Goal: Transaction & Acquisition: Purchase product/service

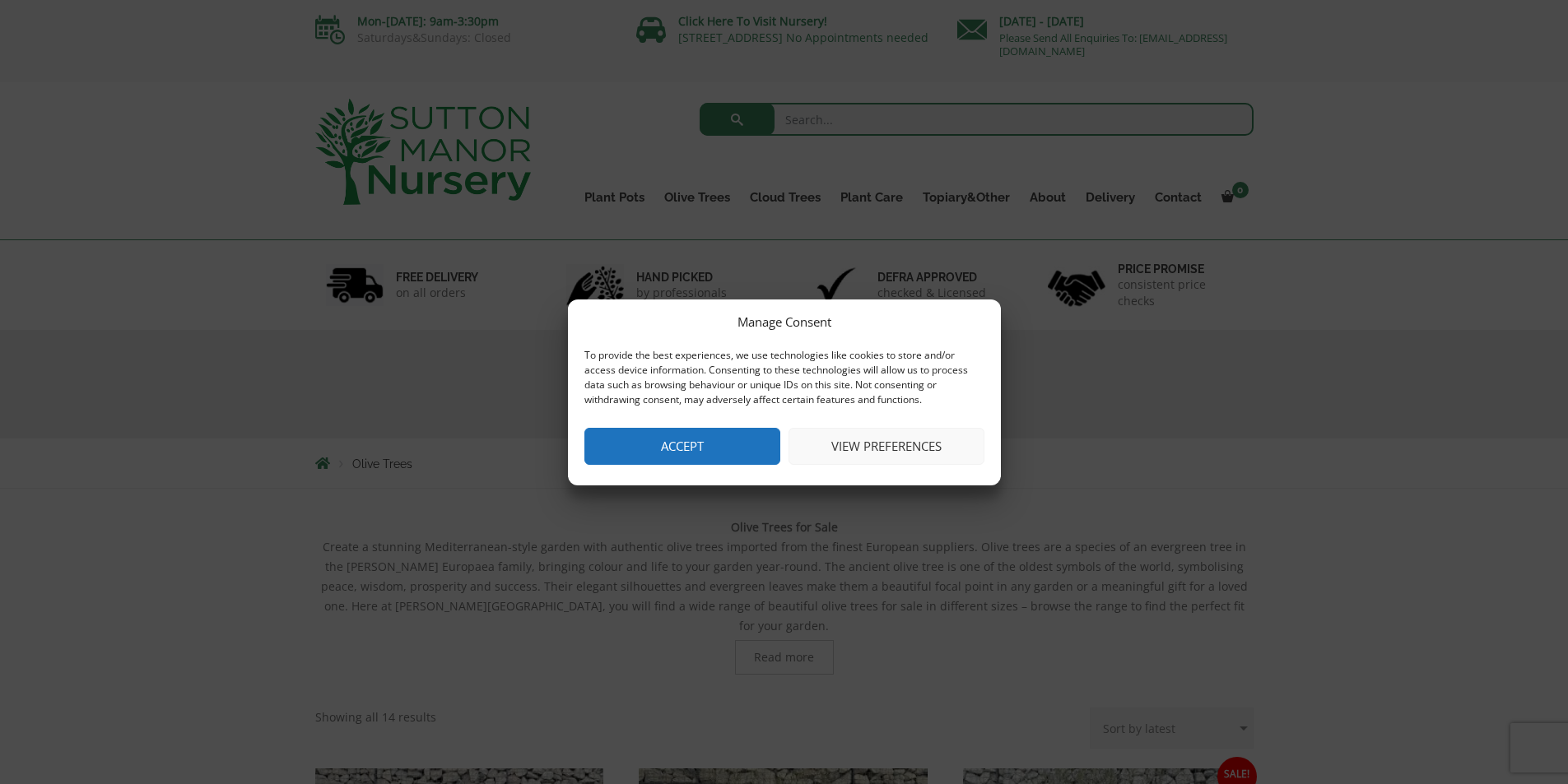
click at [699, 462] on button "Accept" at bounding box center [682, 446] width 196 height 37
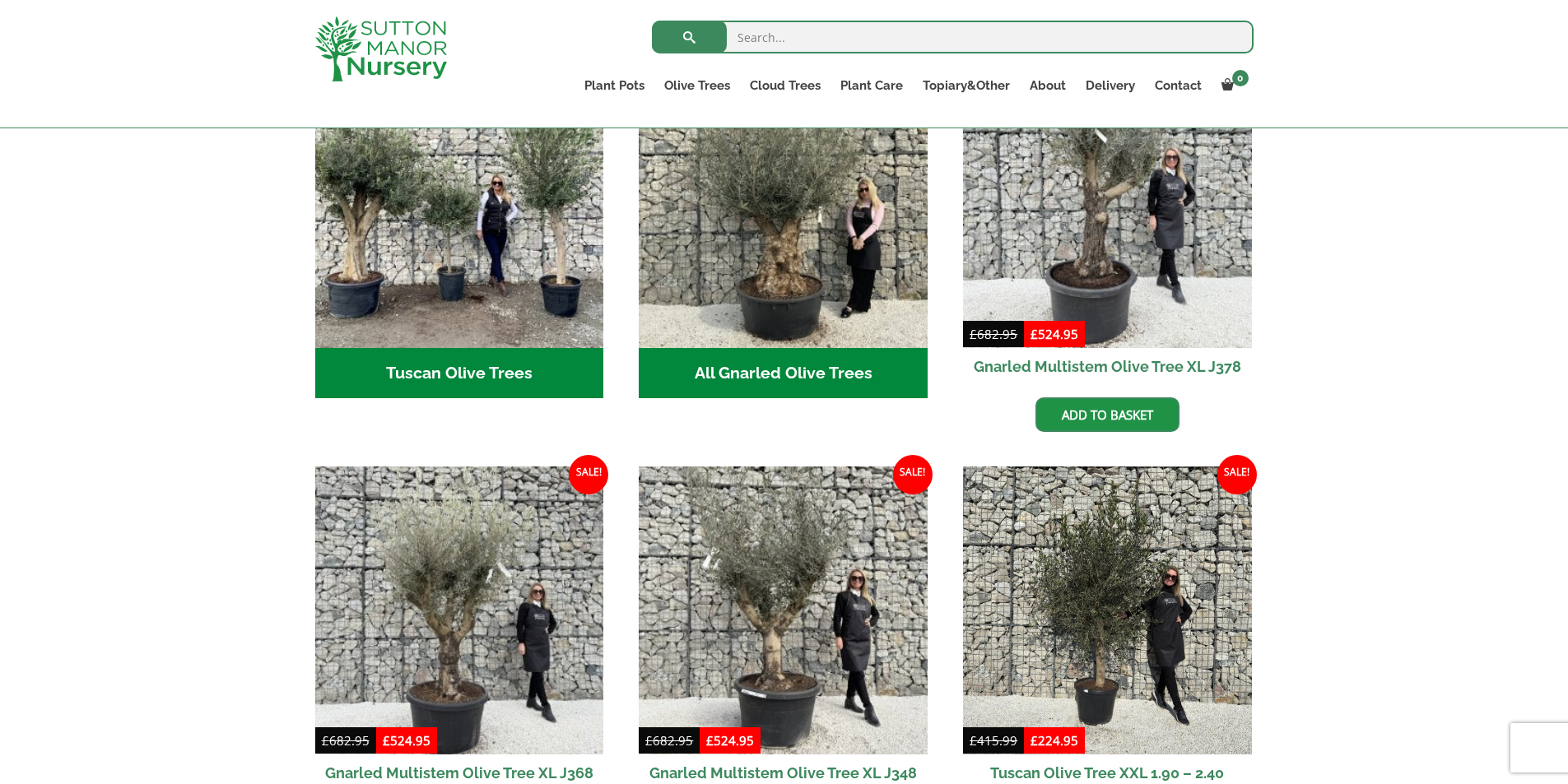
scroll to position [576, 0]
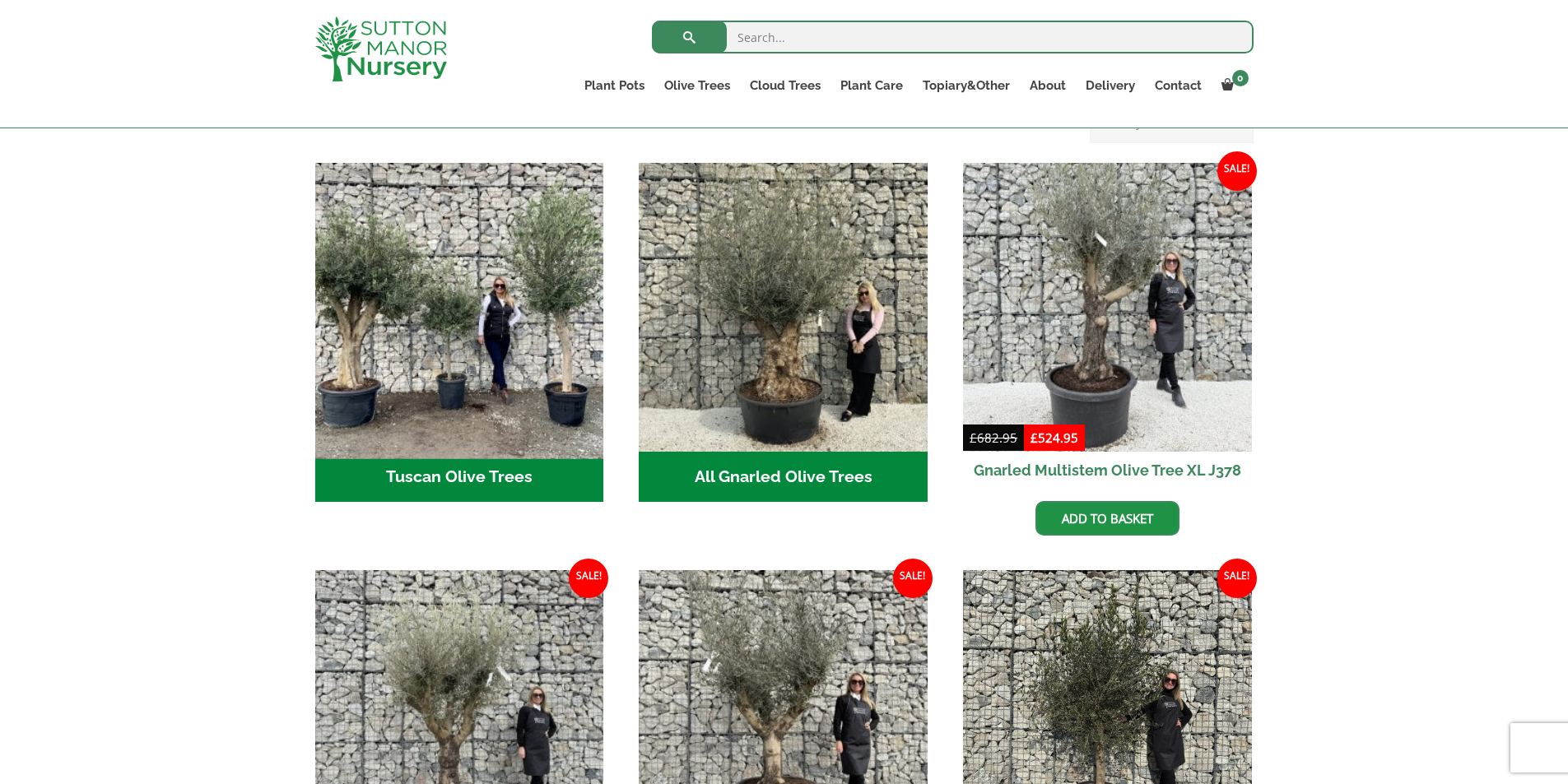
click at [521, 367] on img "Visit product category Tuscan Olive Trees" at bounding box center [459, 307] width 303 height 303
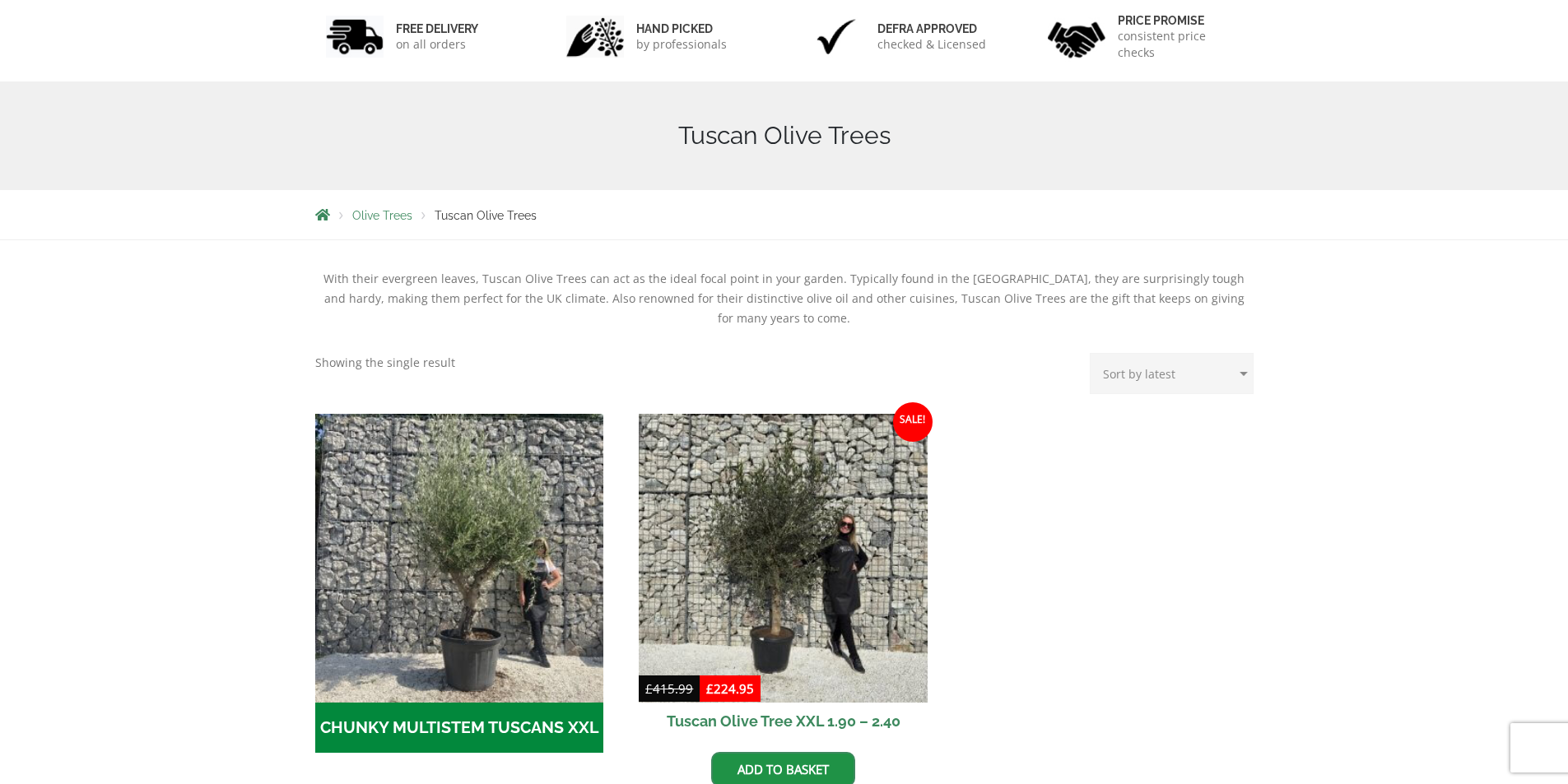
scroll to position [329, 0]
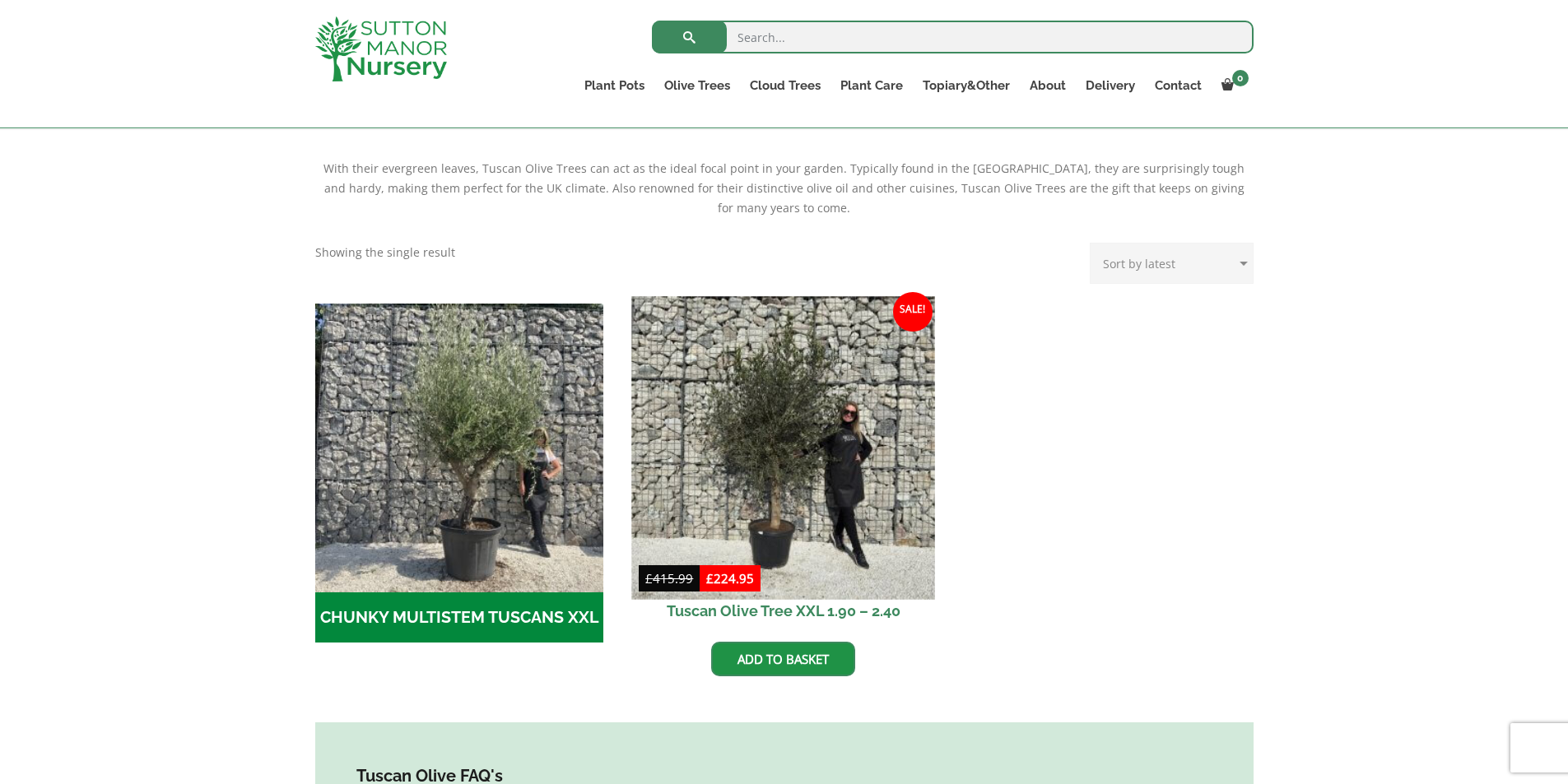
click at [800, 479] on img at bounding box center [784, 447] width 303 height 303
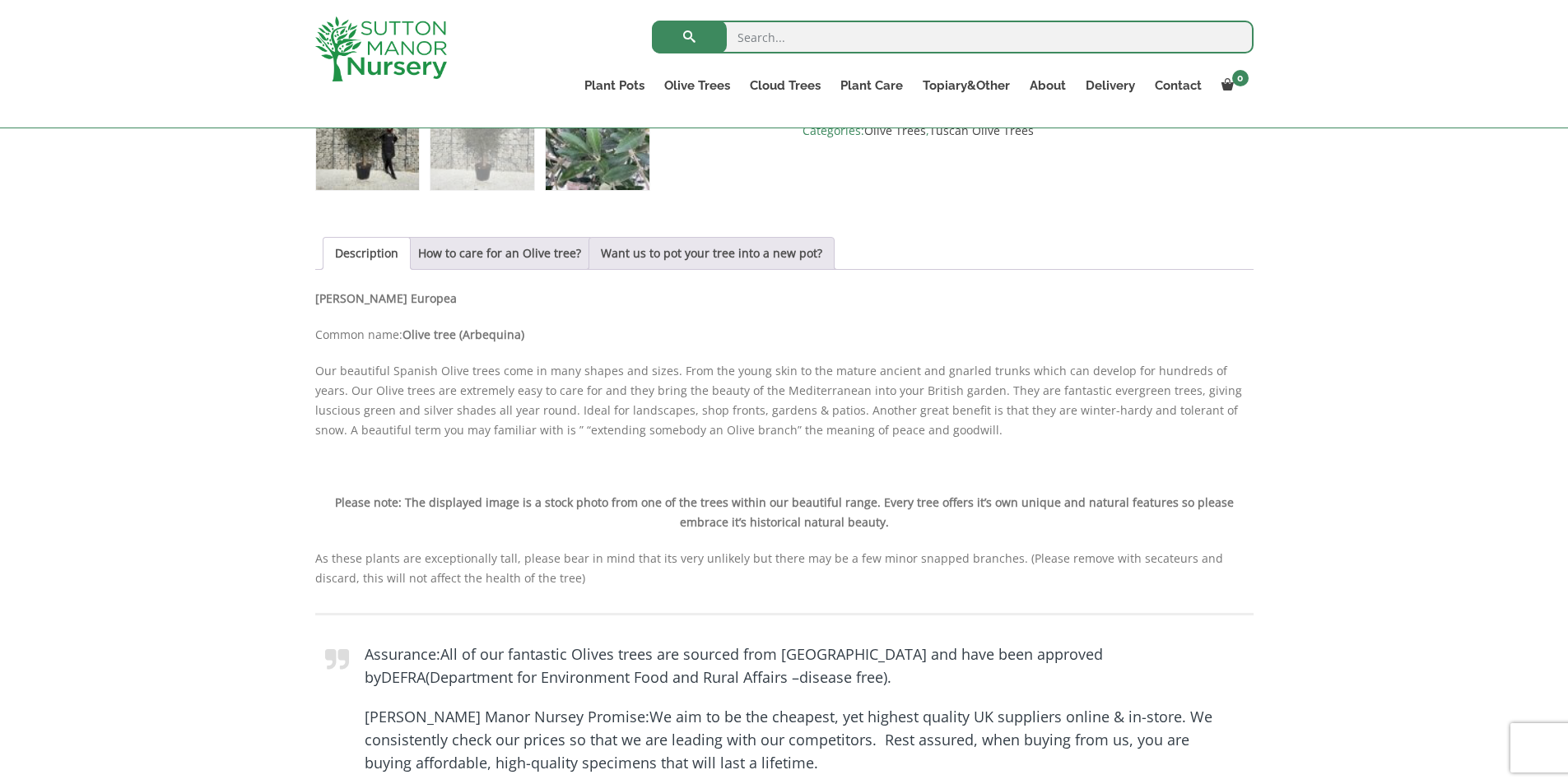
scroll to position [793, 0]
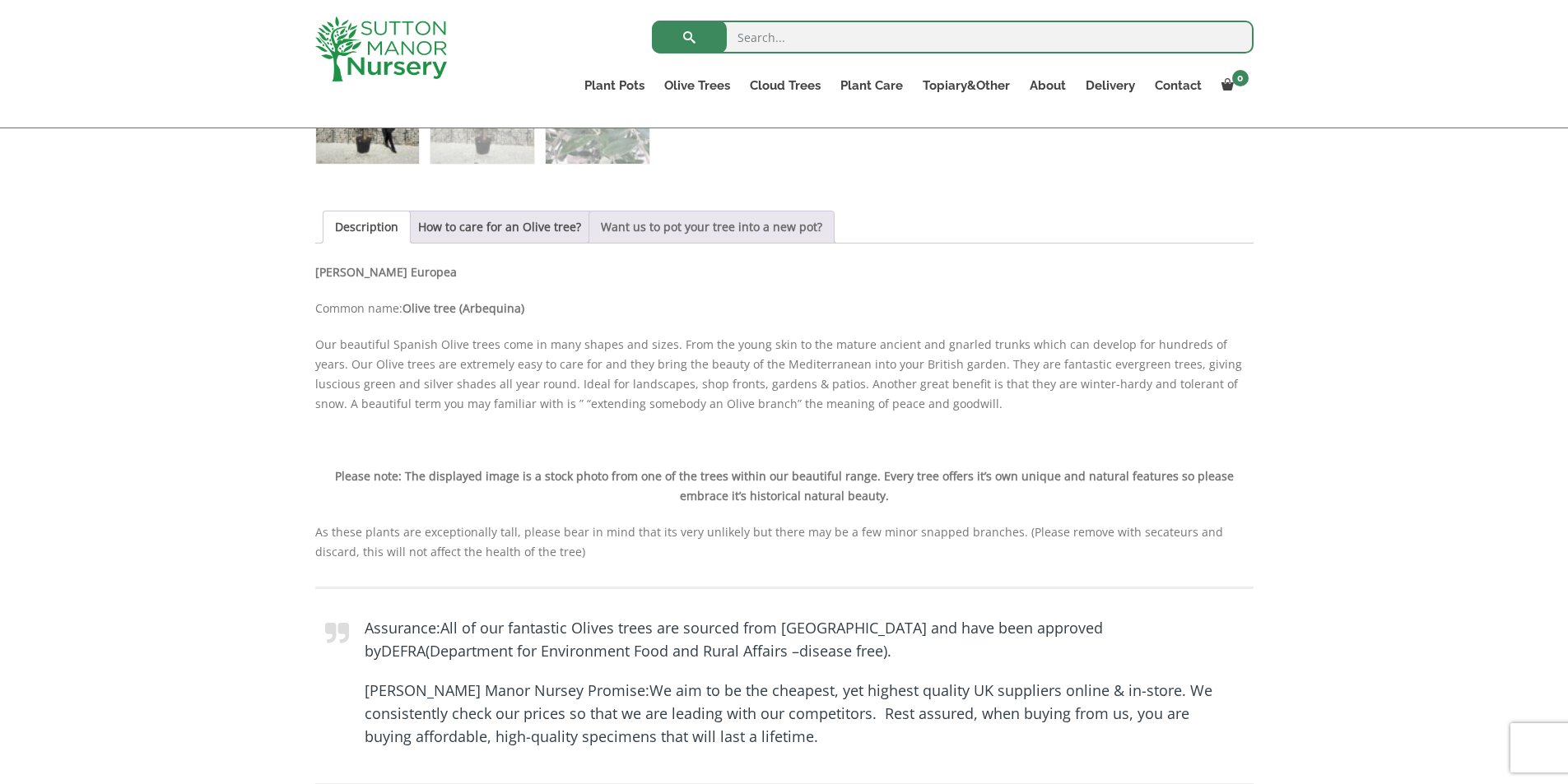
click at [687, 228] on link "Want us to pot your tree into a new pot?" at bounding box center [711, 227] width 221 height 31
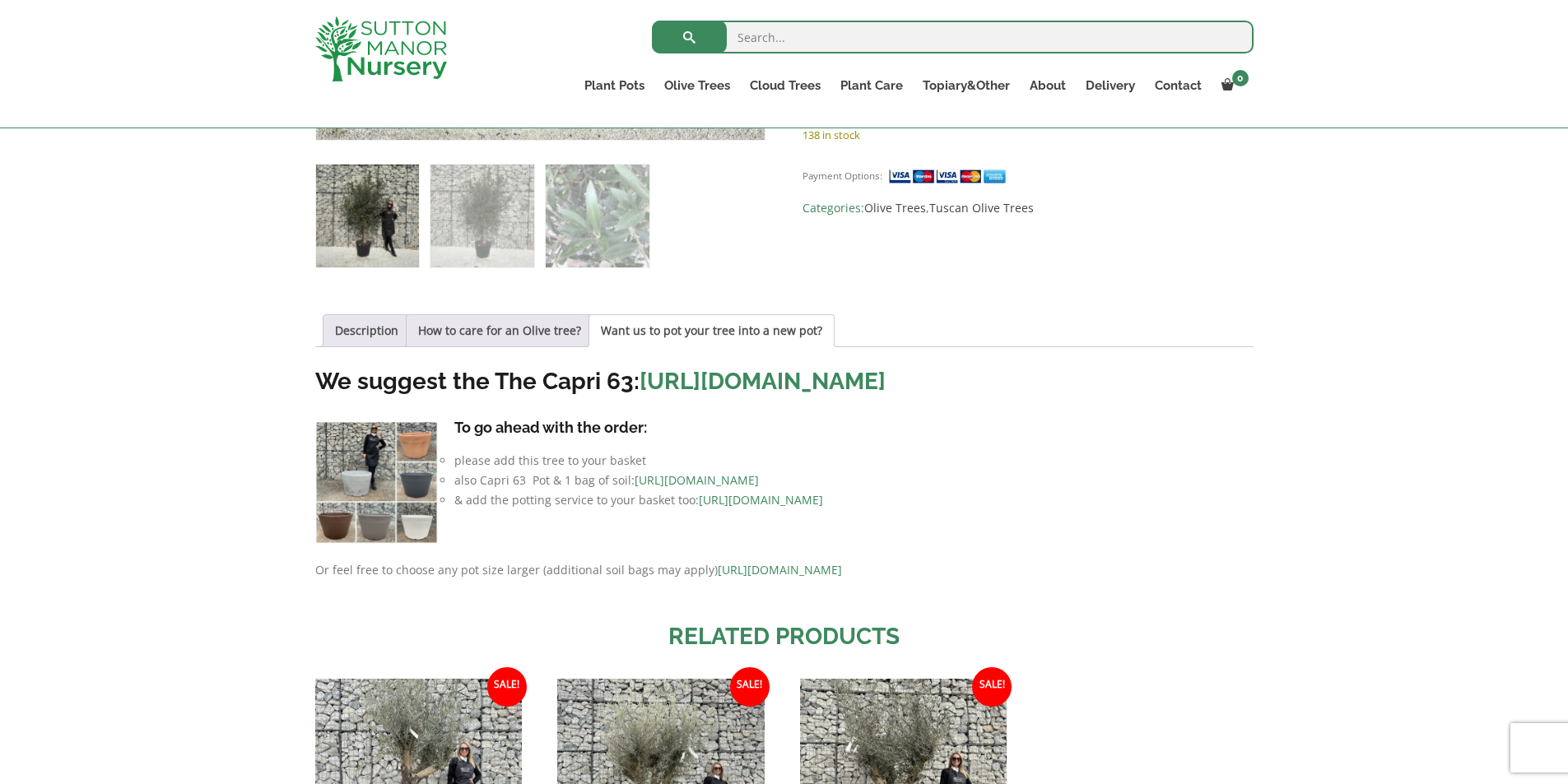
scroll to position [711, 0]
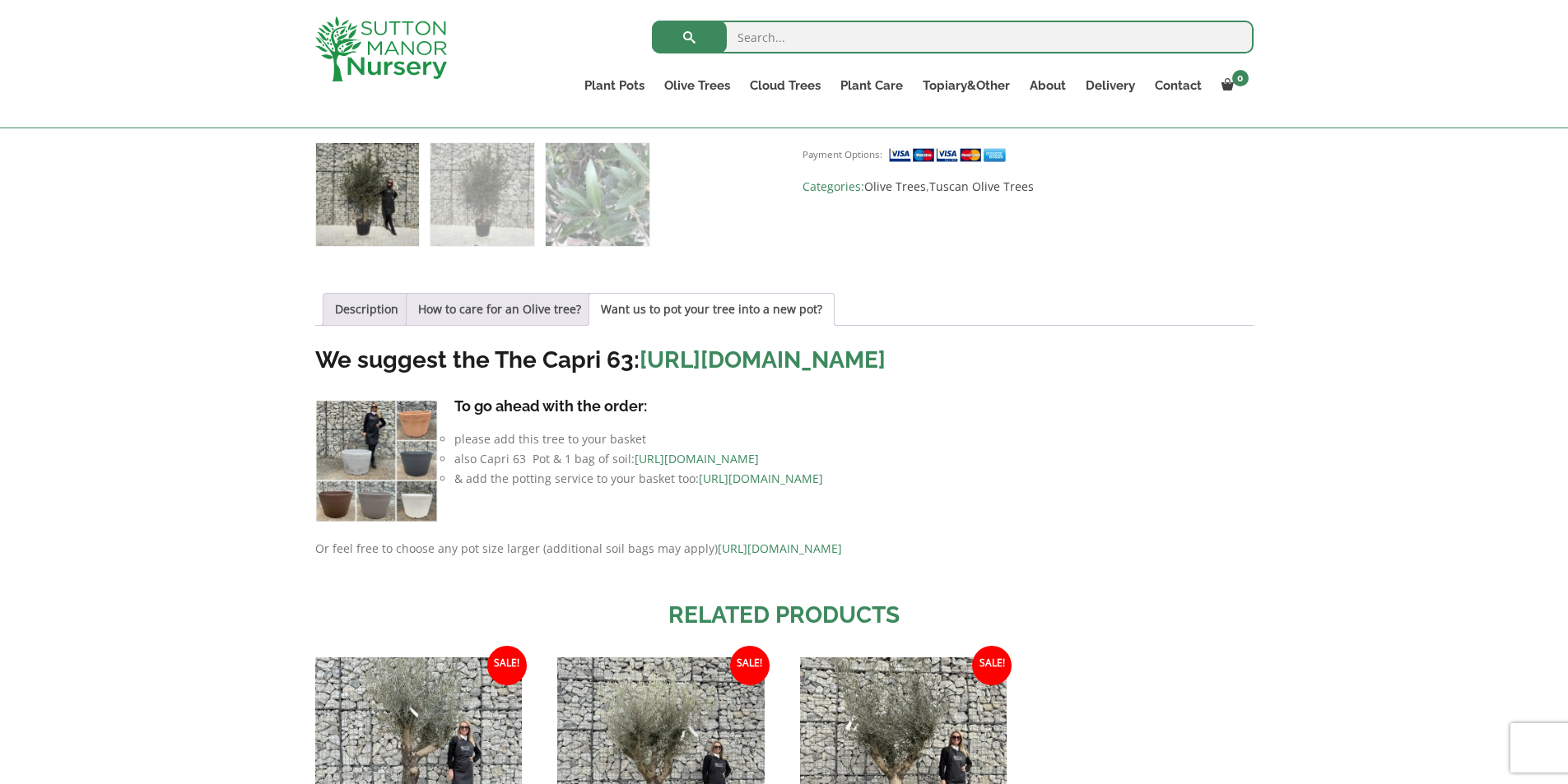
click at [759, 467] on link "https://www.suttonmanornursery.co.uk/plant-care-products/nursery-container-soil/" at bounding box center [697, 458] width 124 height 15
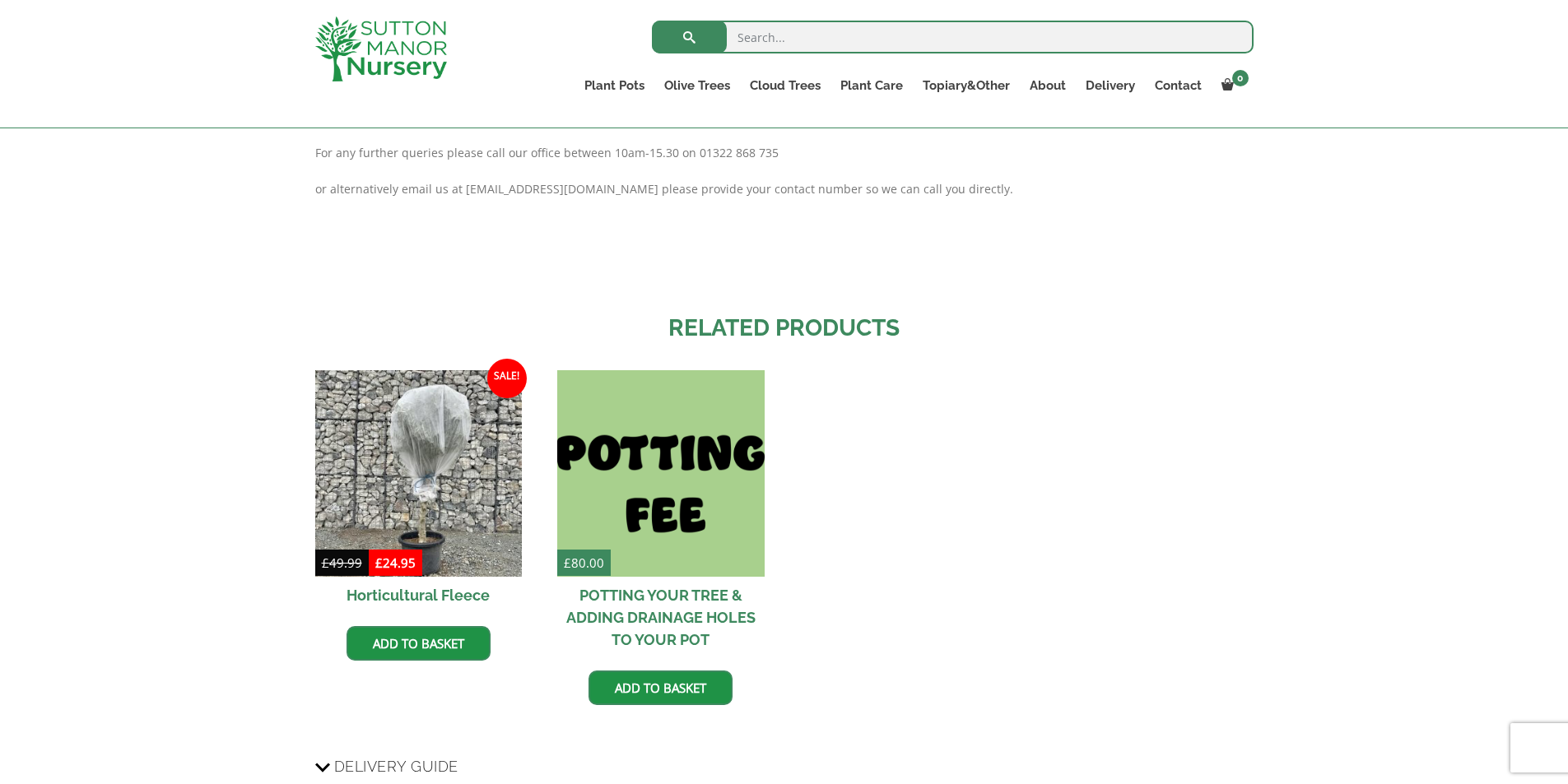
scroll to position [1563, 0]
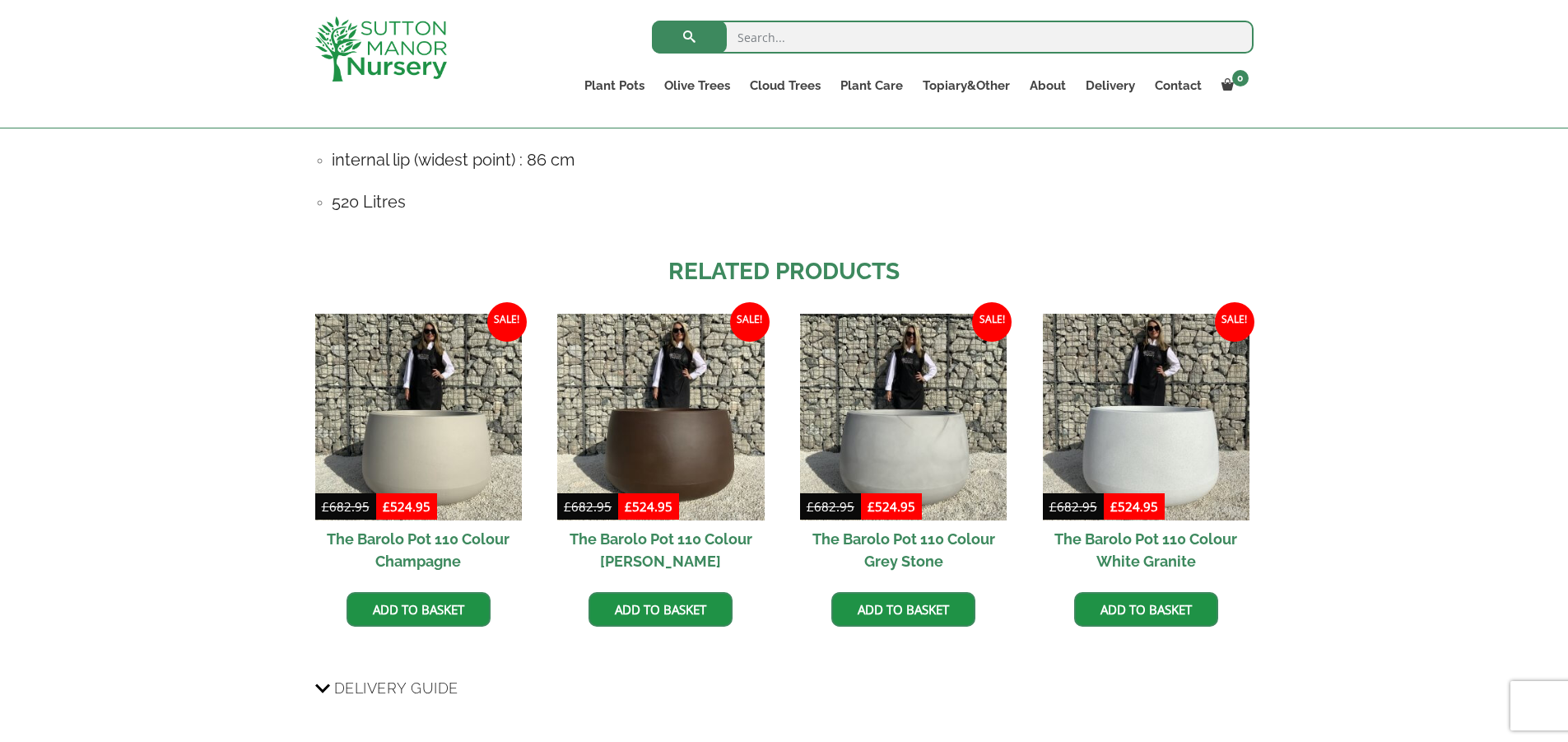
scroll to position [1235, 0]
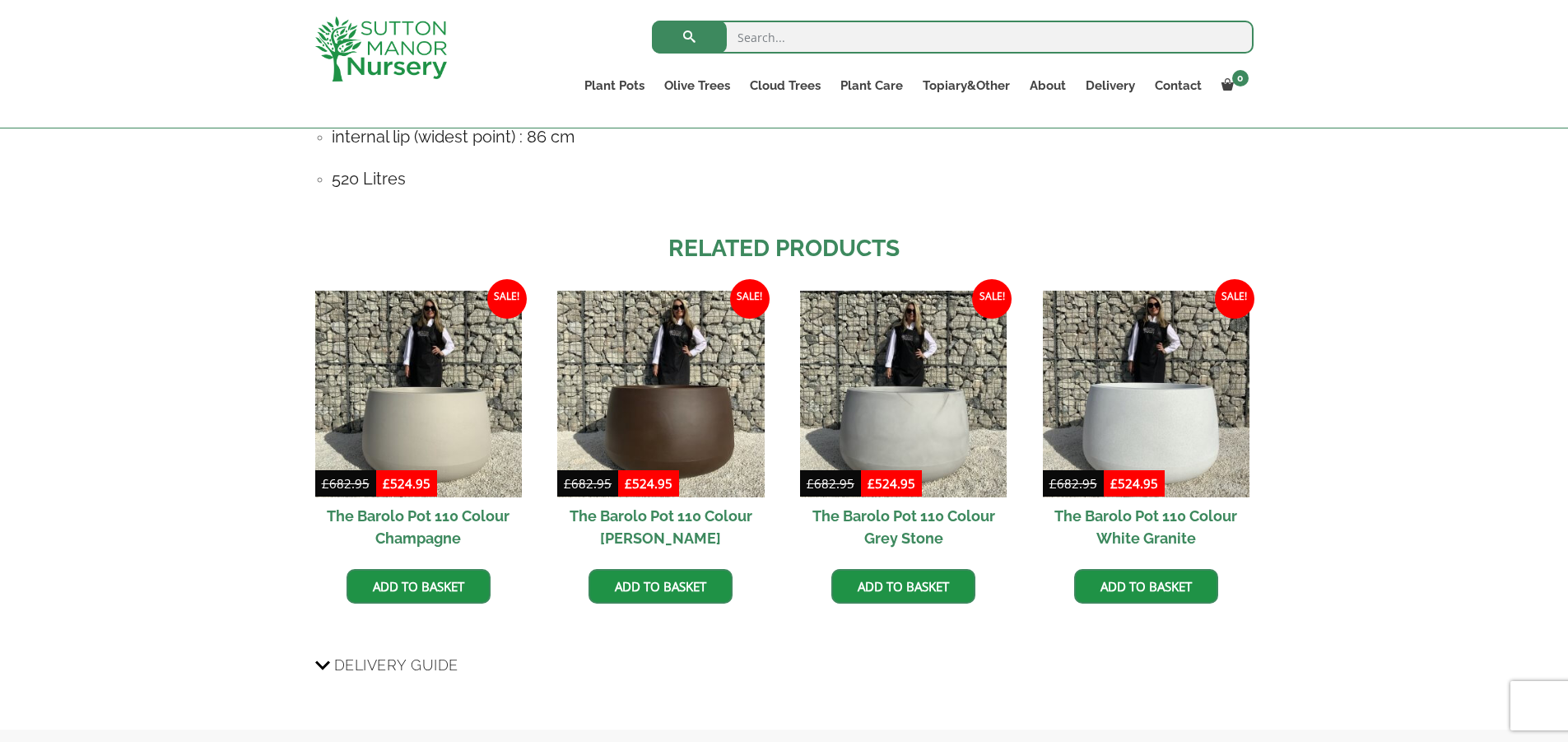
click at [952, 444] on img at bounding box center [903, 393] width 207 height 207
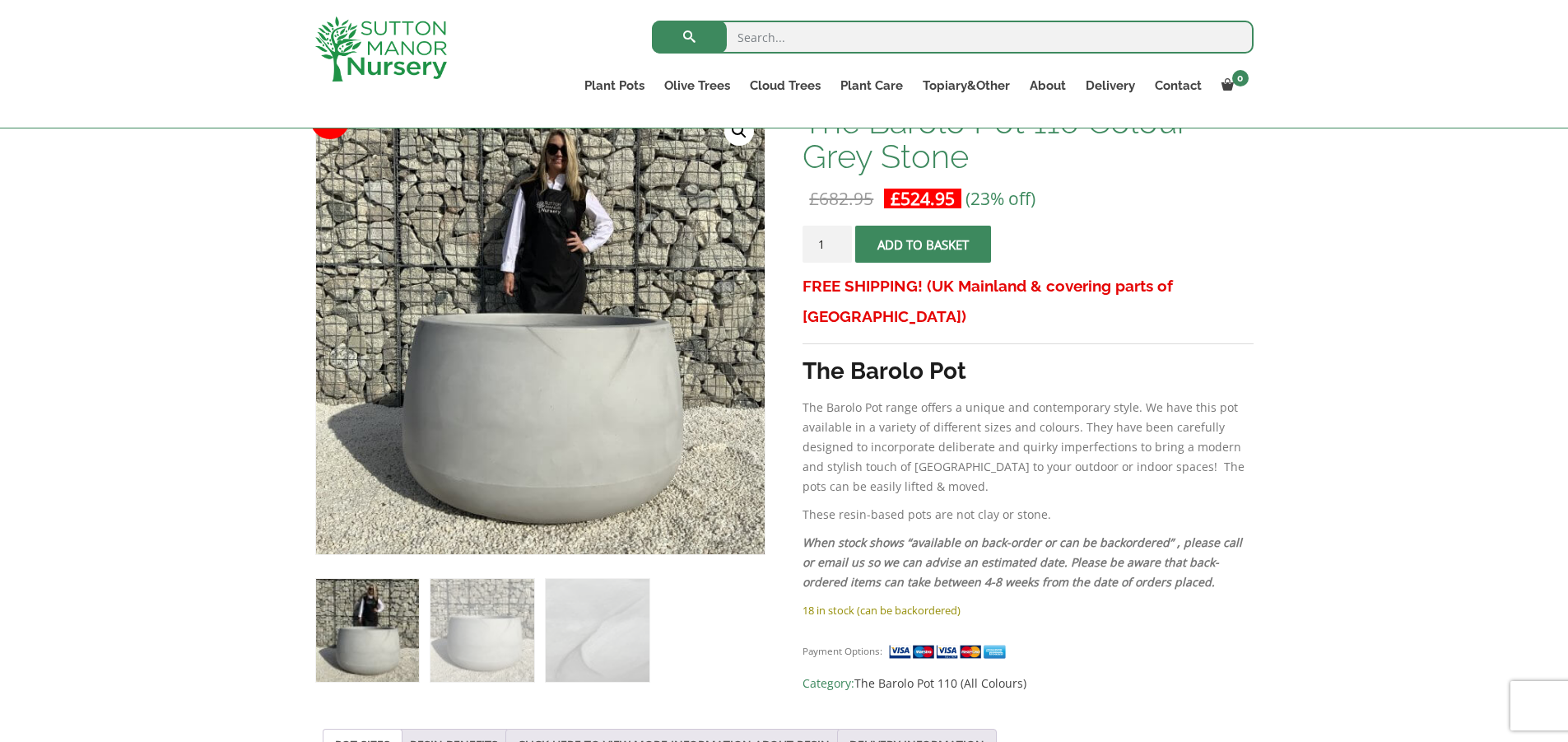
scroll to position [247, 0]
